Goal: Transaction & Acquisition: Purchase product/service

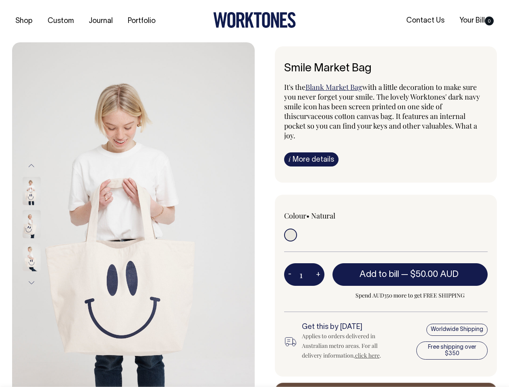
click at [133, 214] on img at bounding box center [133, 224] width 243 height 364
click at [42, 224] on div at bounding box center [42, 224] width 40 height 33
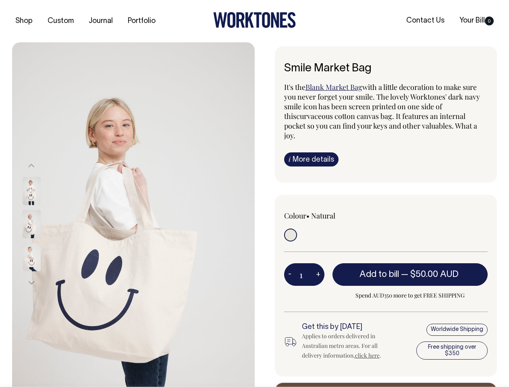
click at [31, 165] on button "Previous" at bounding box center [31, 165] width 12 height 18
click at [42, 241] on div at bounding box center [42, 257] width 40 height 33
click at [31, 283] on button "Next" at bounding box center [31, 283] width 12 height 18
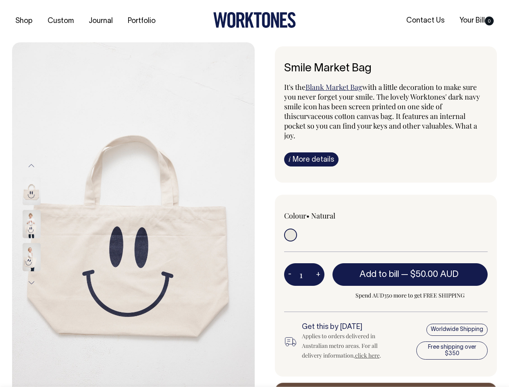
click at [290, 266] on button "-" at bounding box center [289, 274] width 11 height 16
click at [318, 266] on button "+" at bounding box center [318, 274] width 12 height 16
type input "2"
click at [410, 270] on span "— $50.00 AUD" at bounding box center [431, 274] width 60 height 8
